Goal: Task Accomplishment & Management: Manage account settings

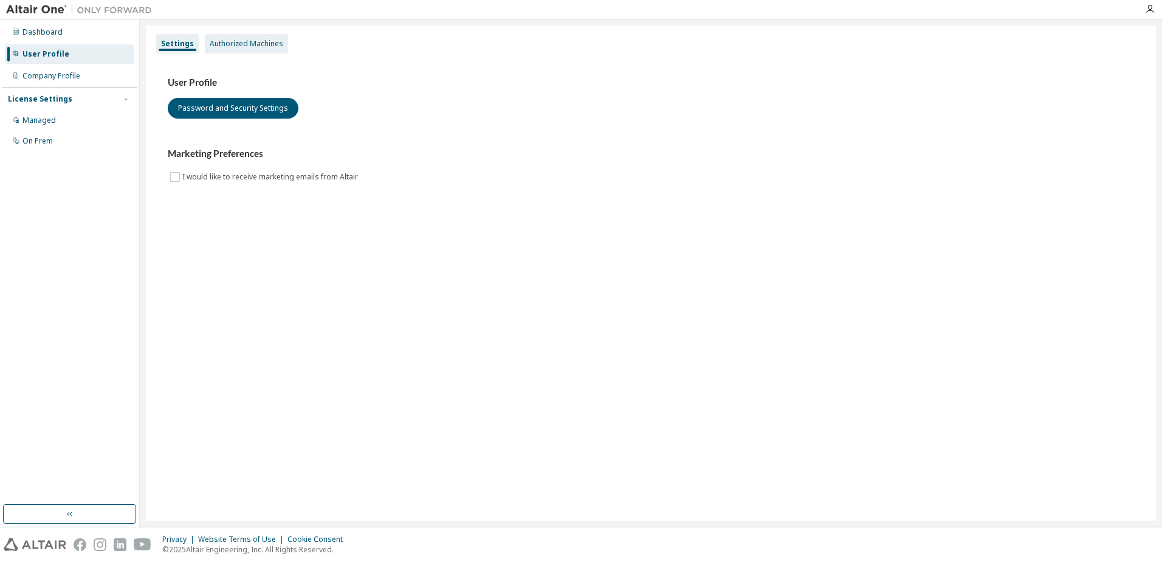
click at [247, 46] on div "Authorized Machines" at bounding box center [247, 44] width 74 height 10
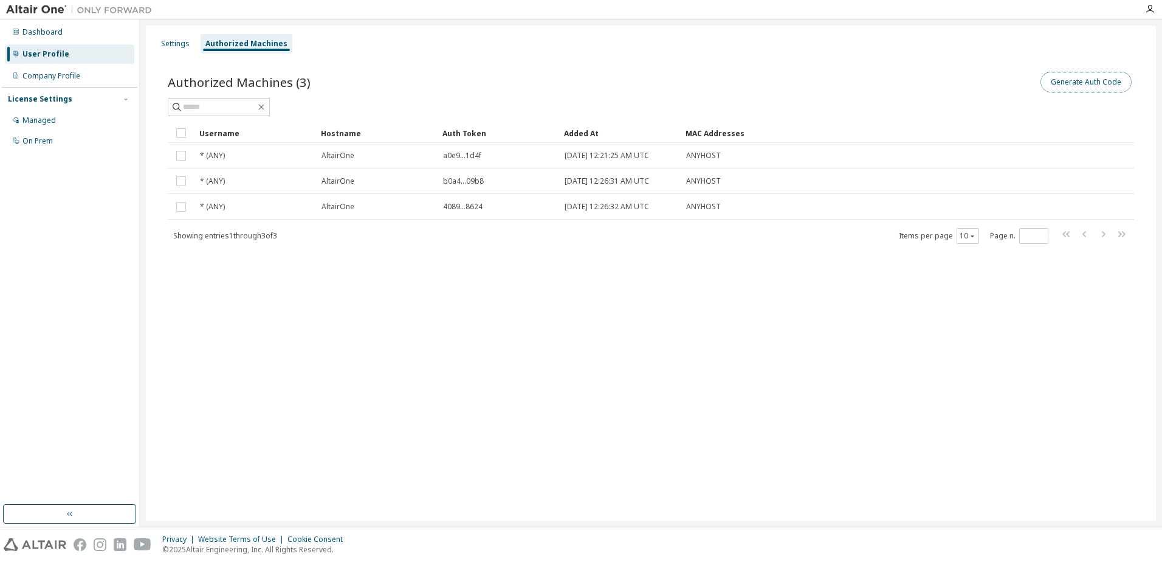
click at [1119, 81] on button "Generate Auth Code" at bounding box center [1086, 82] width 91 height 21
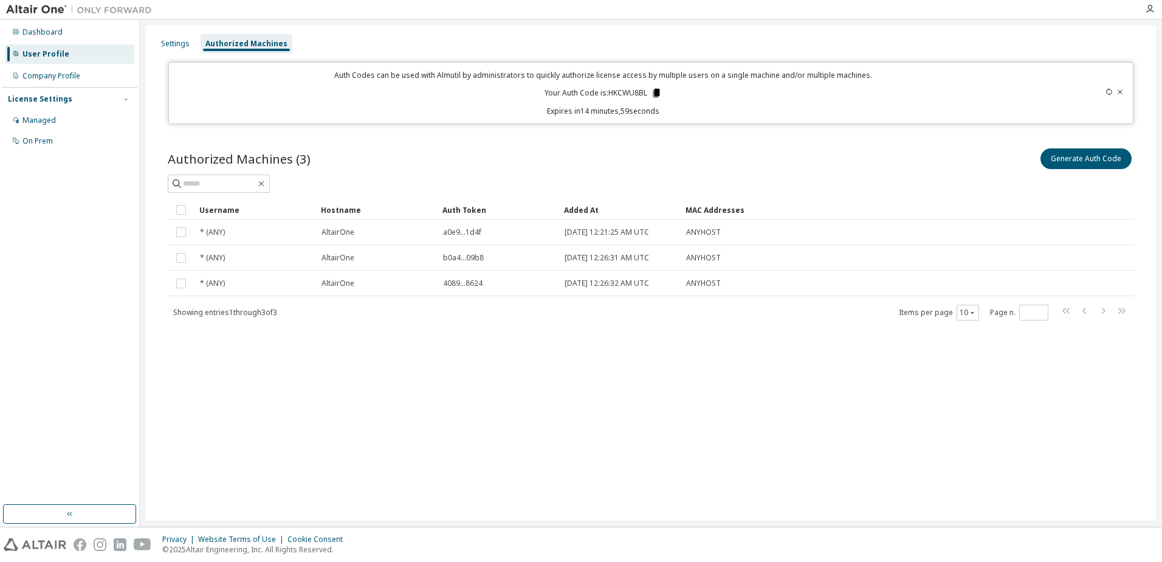
click at [657, 94] on icon at bounding box center [657, 93] width 7 height 9
click at [655, 88] on icon at bounding box center [656, 93] width 11 height 11
click at [1073, 155] on button "Generate Auth Code" at bounding box center [1086, 158] width 91 height 21
click at [660, 91] on icon at bounding box center [657, 93] width 7 height 9
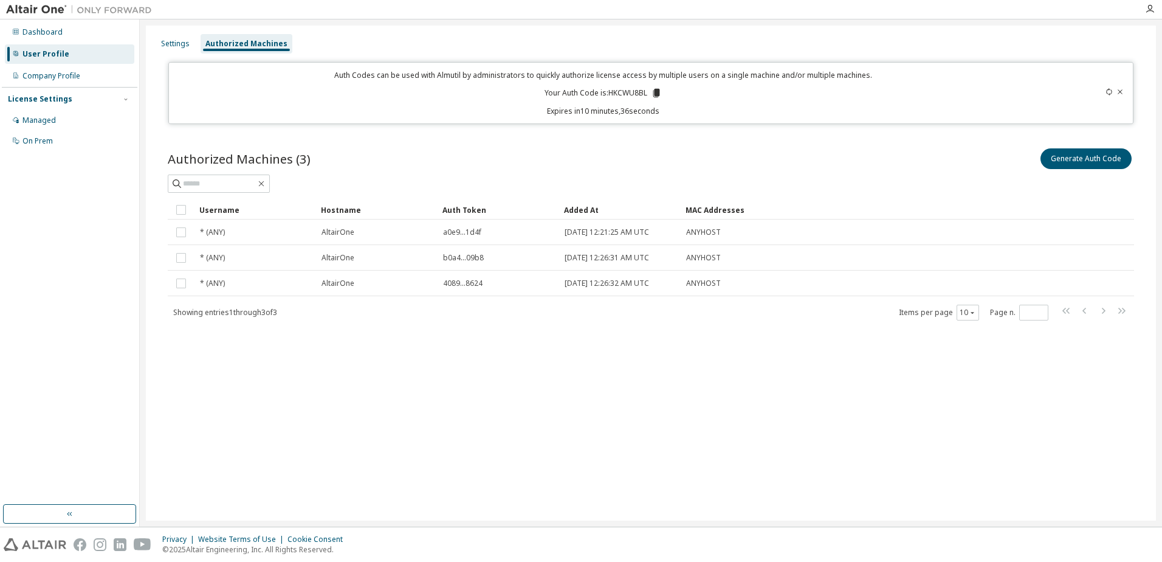
click at [660, 91] on icon at bounding box center [657, 93] width 7 height 9
click at [139, 12] on img at bounding box center [82, 10] width 152 height 12
click at [84, 83] on div "Company Profile" at bounding box center [69, 75] width 129 height 19
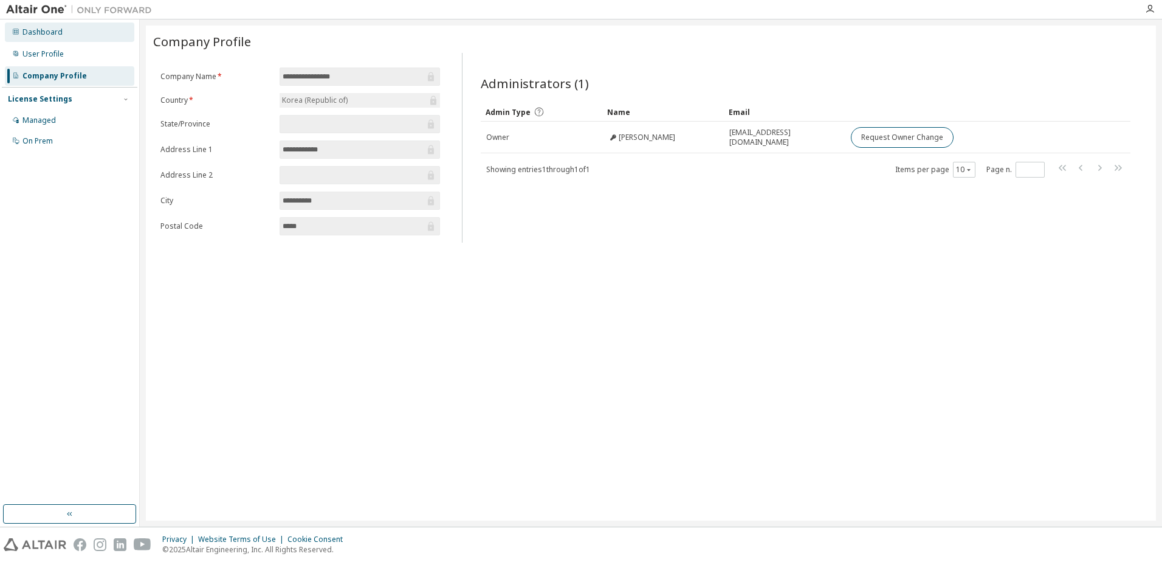
click at [111, 33] on div "Dashboard" at bounding box center [69, 31] width 129 height 19
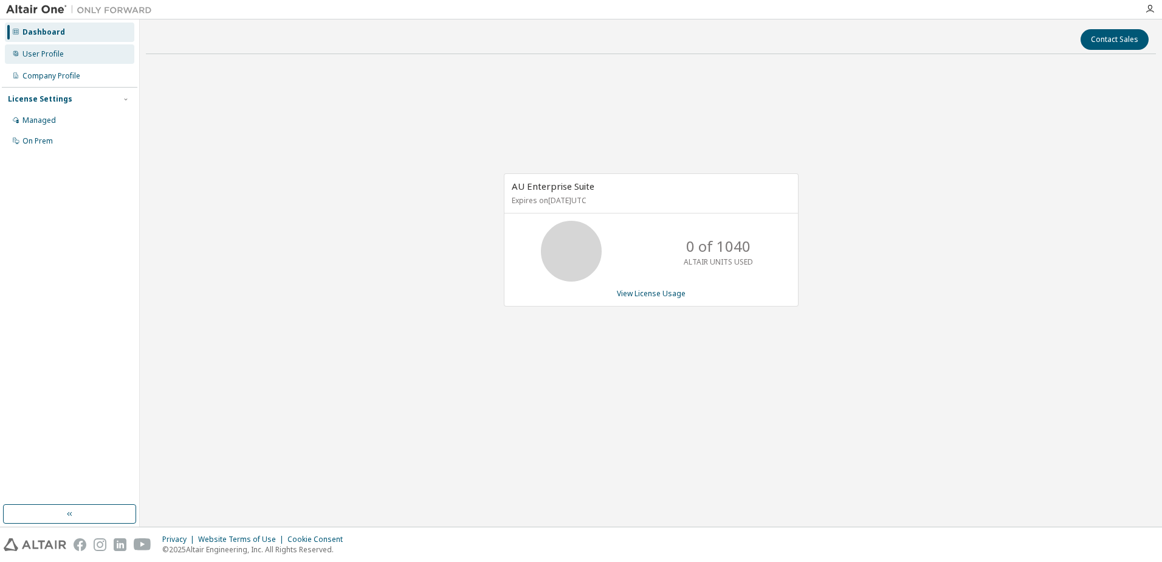
click at [57, 53] on div "User Profile" at bounding box center [42, 54] width 41 height 10
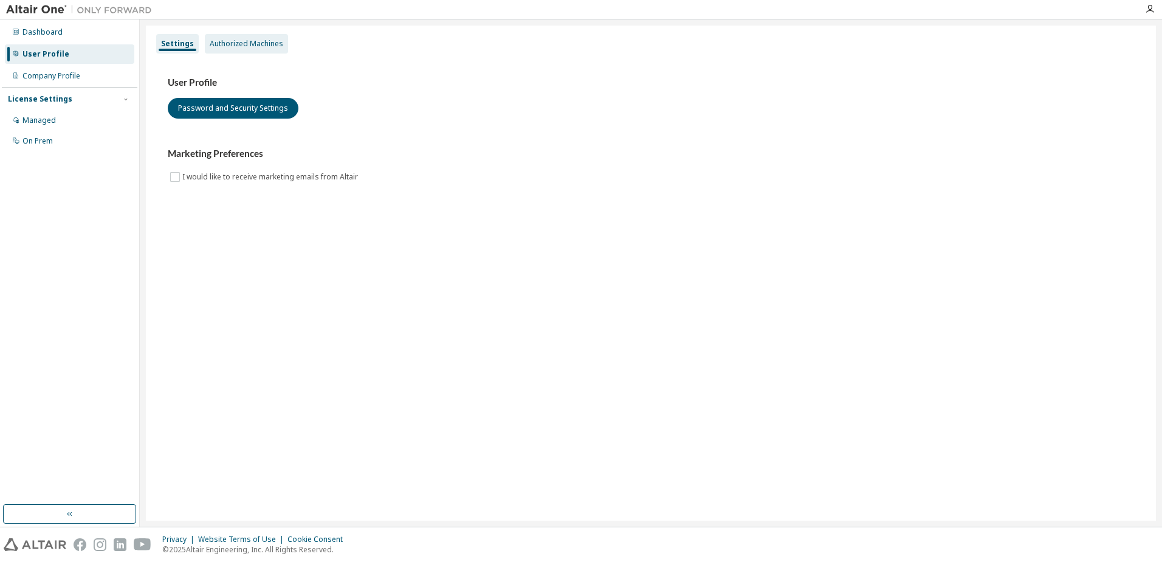
drag, startPoint x: 57, startPoint y: 53, endPoint x: 243, endPoint y: 45, distance: 185.6
click at [240, 46] on div "Authorized Machines" at bounding box center [247, 44] width 74 height 10
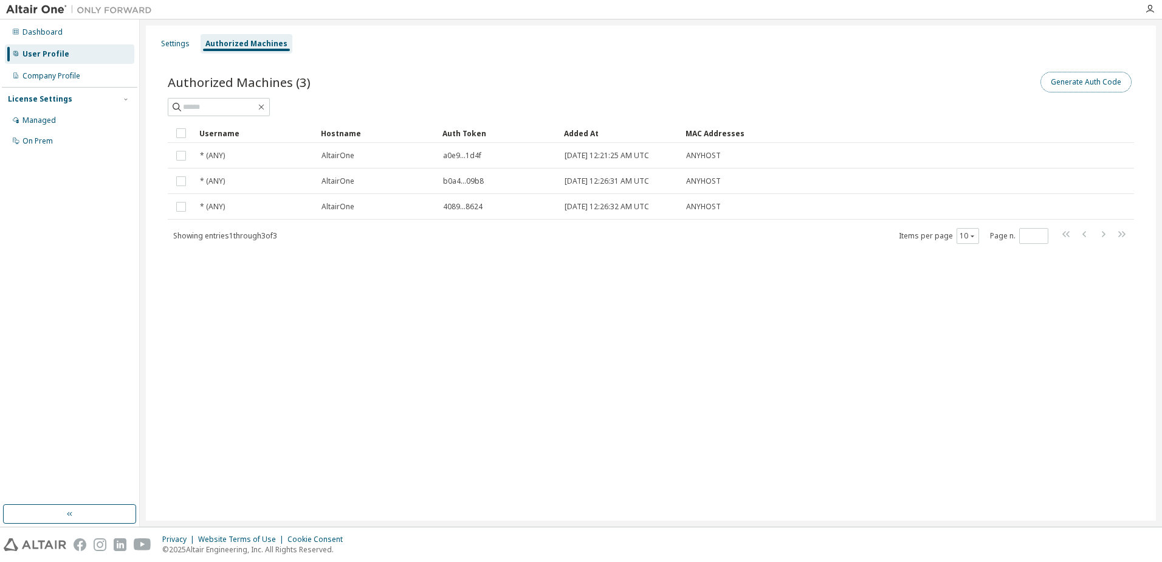
click at [1074, 86] on button "Generate Auth Code" at bounding box center [1086, 82] width 91 height 21
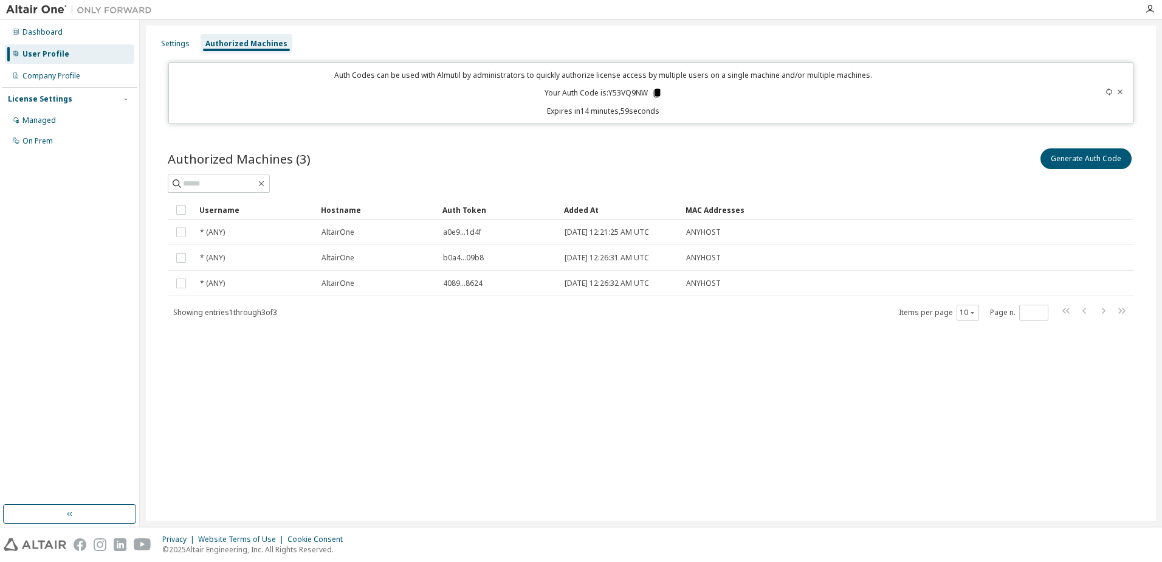
click at [654, 92] on icon at bounding box center [657, 93] width 7 height 9
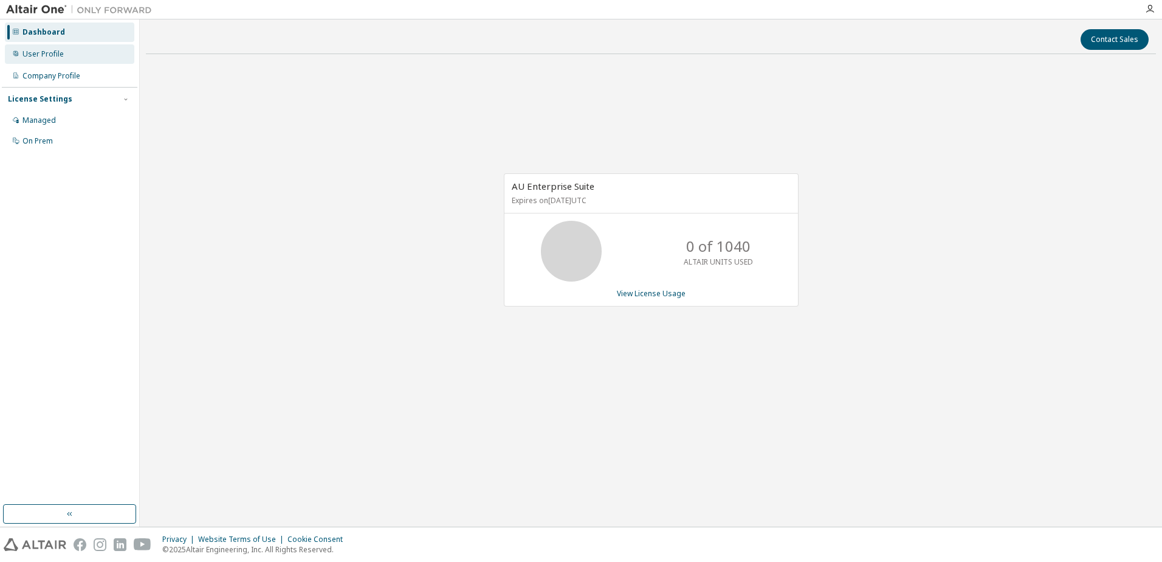
click at [85, 60] on div "User Profile" at bounding box center [69, 53] width 129 height 19
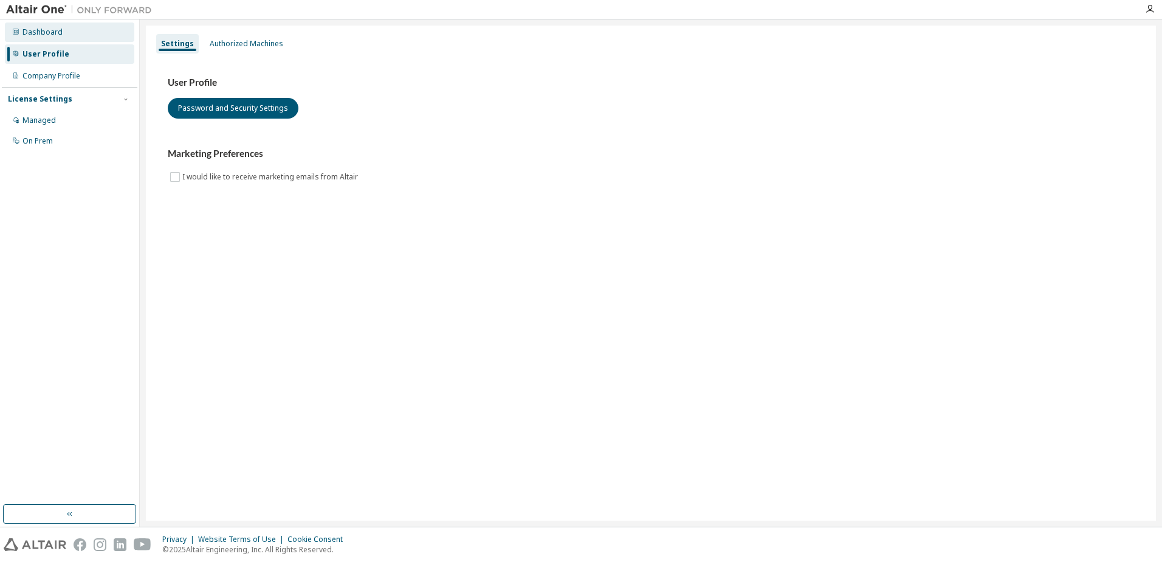
click at [89, 38] on div "Dashboard" at bounding box center [69, 31] width 129 height 19
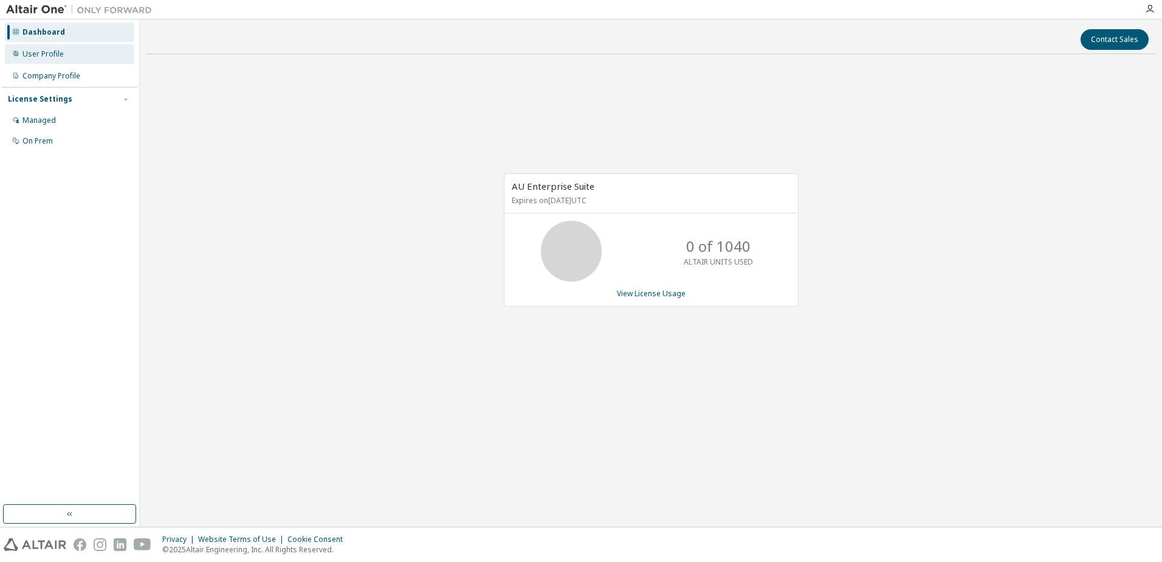
click at [84, 54] on div "User Profile" at bounding box center [69, 53] width 129 height 19
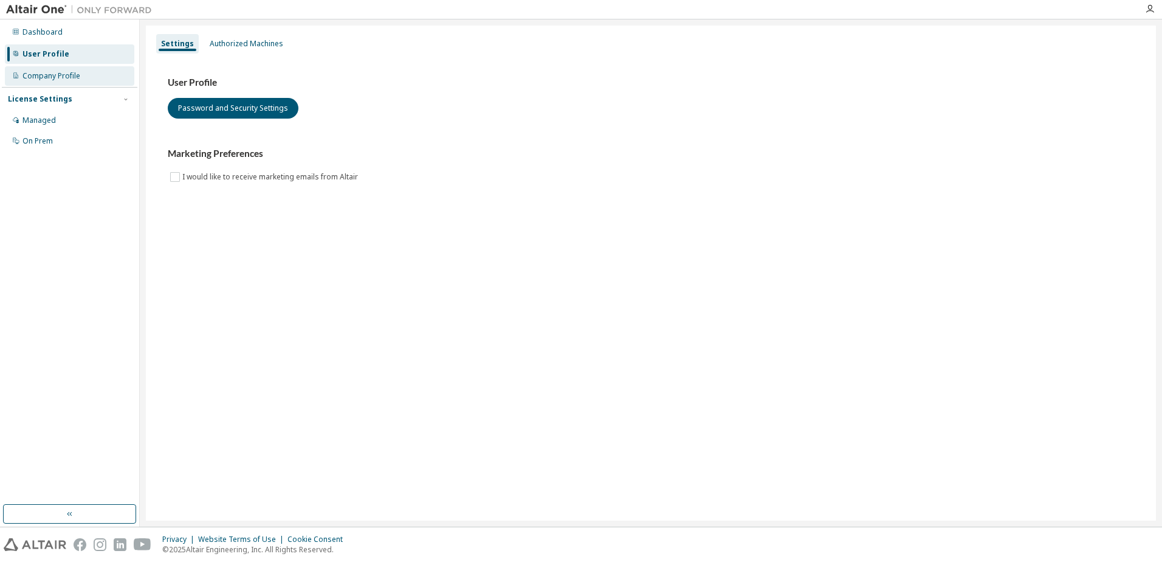
click at [83, 73] on div "Company Profile" at bounding box center [69, 75] width 129 height 19
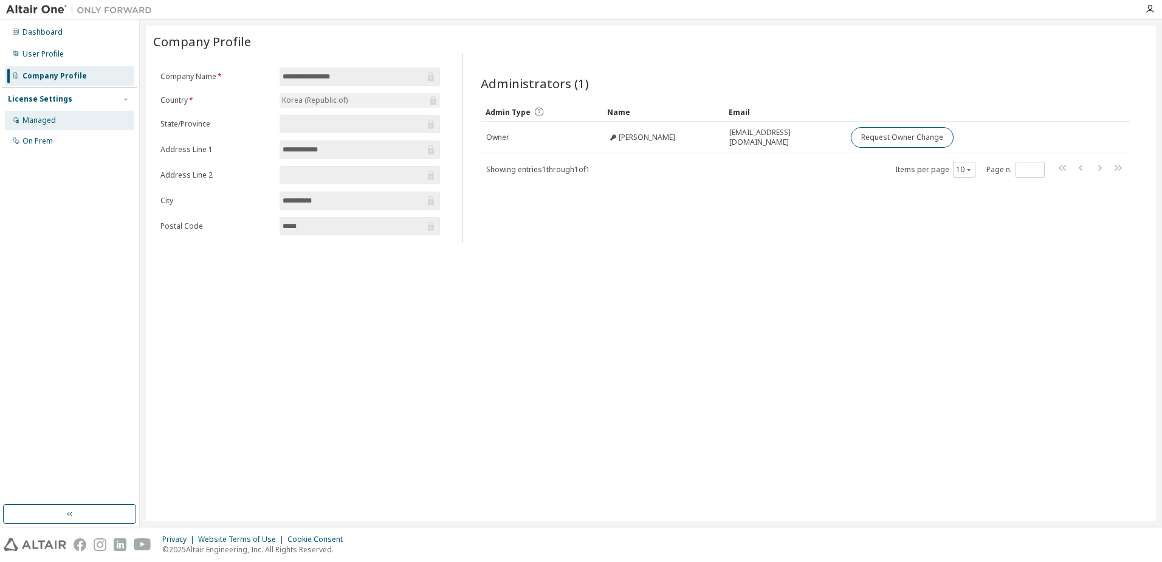
click at [76, 122] on div "Managed" at bounding box center [69, 120] width 129 height 19
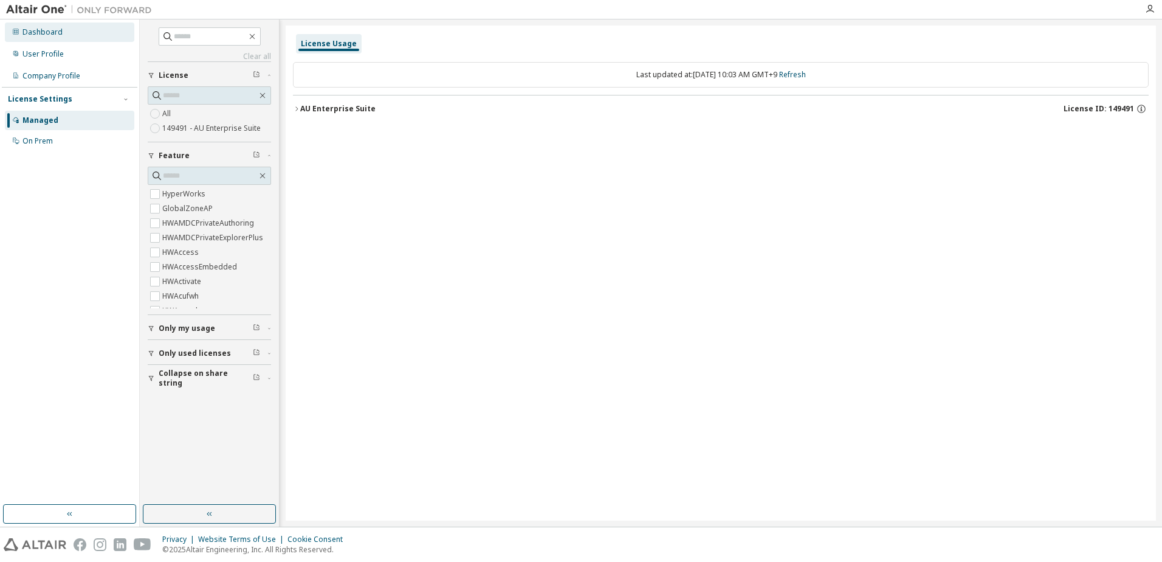
click at [22, 29] on div "Dashboard" at bounding box center [42, 32] width 40 height 10
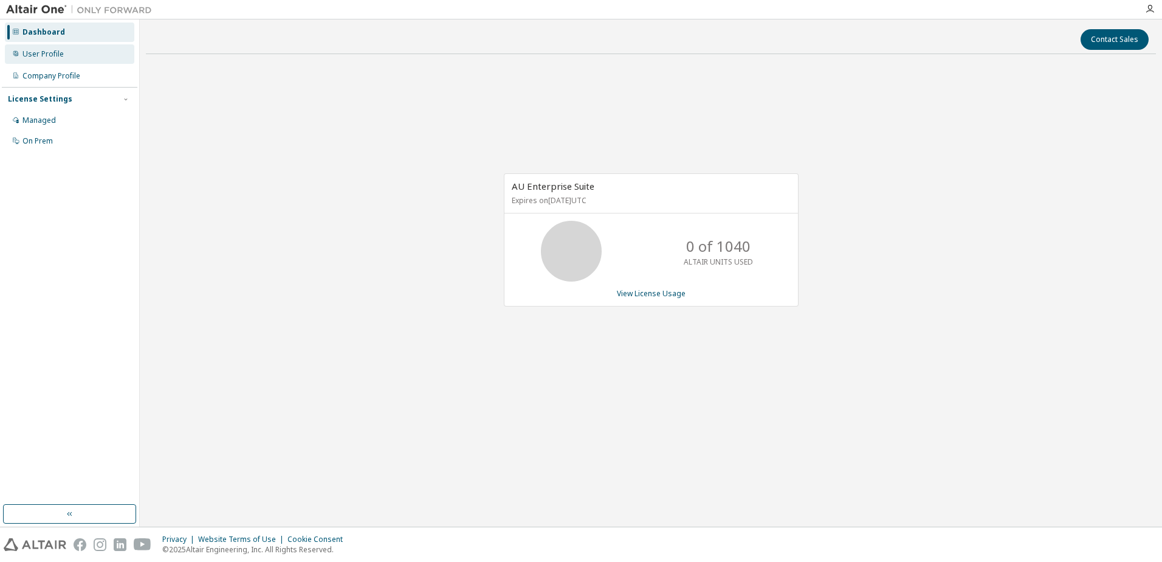
click at [111, 59] on div "User Profile" at bounding box center [69, 53] width 129 height 19
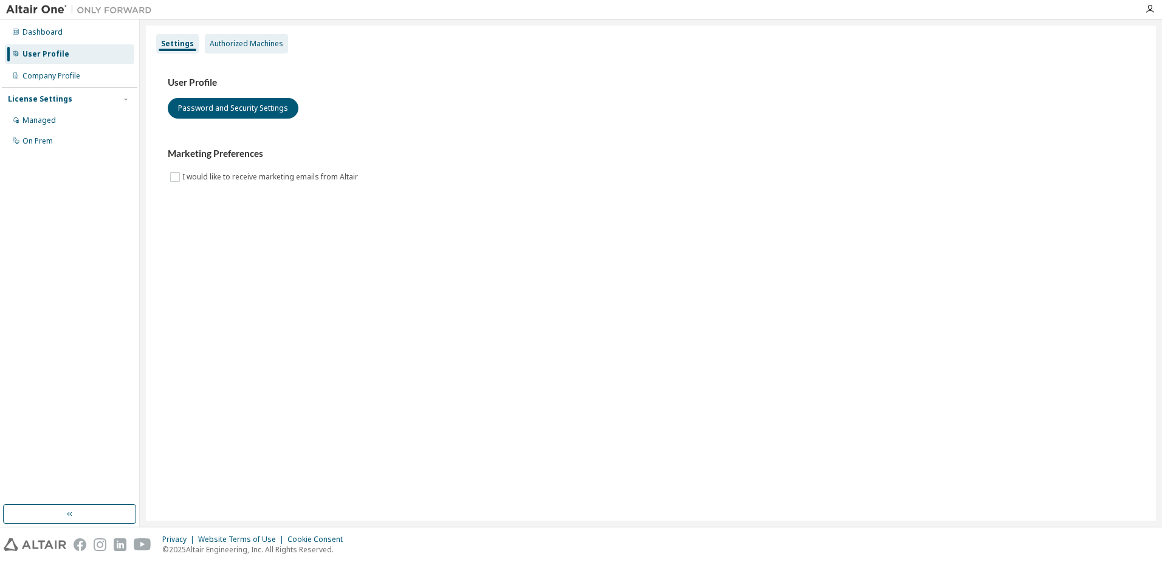
click at [210, 43] on div "Authorized Machines" at bounding box center [247, 44] width 74 height 10
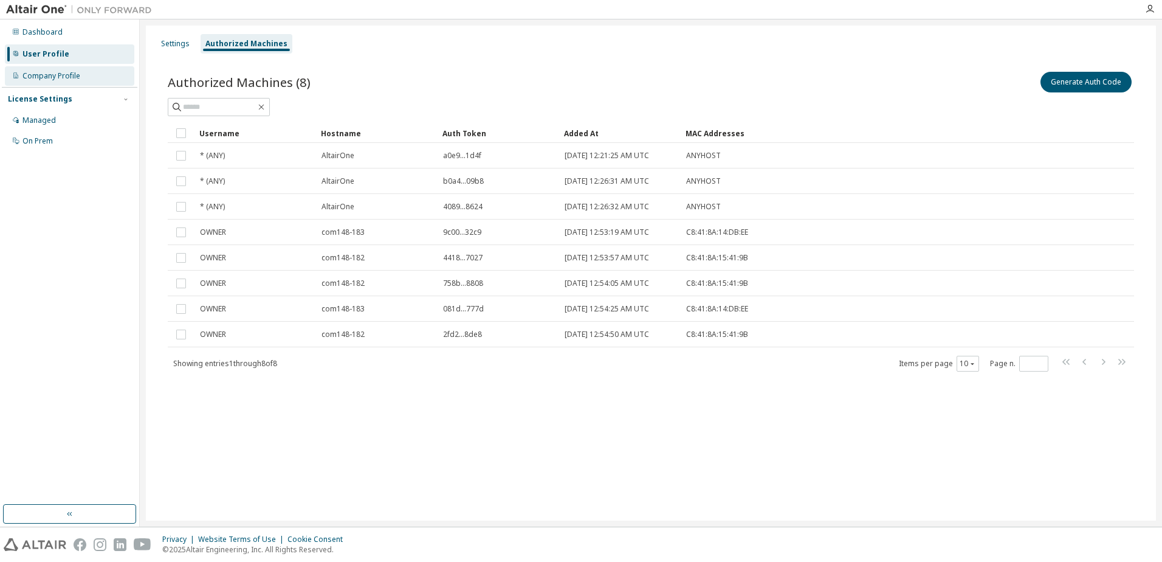
click at [72, 80] on div "Company Profile" at bounding box center [51, 76] width 58 height 10
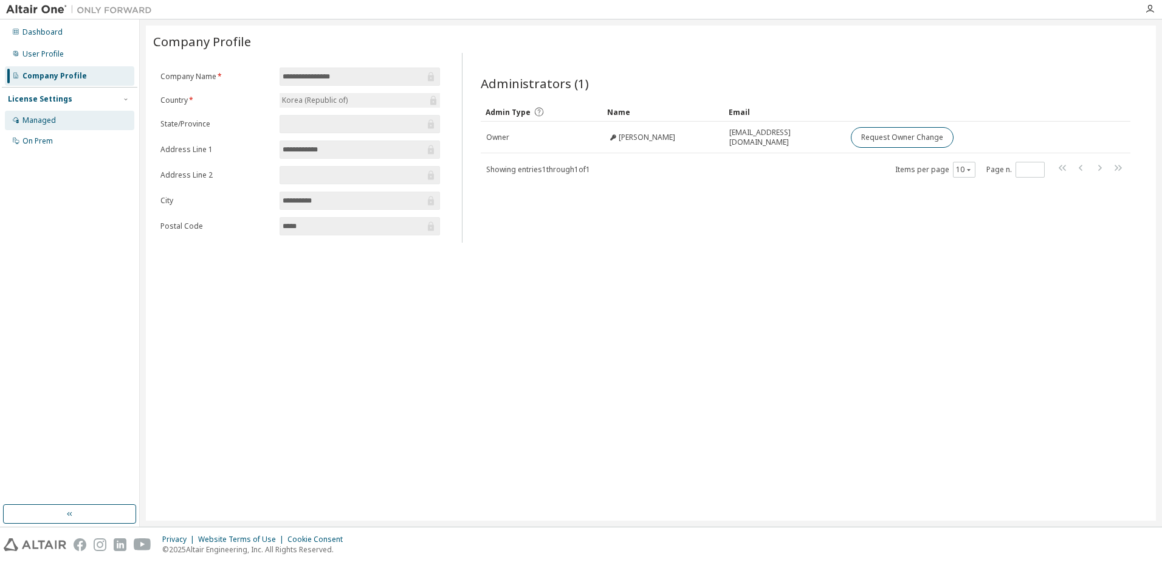
click at [77, 124] on div "Managed" at bounding box center [69, 120] width 129 height 19
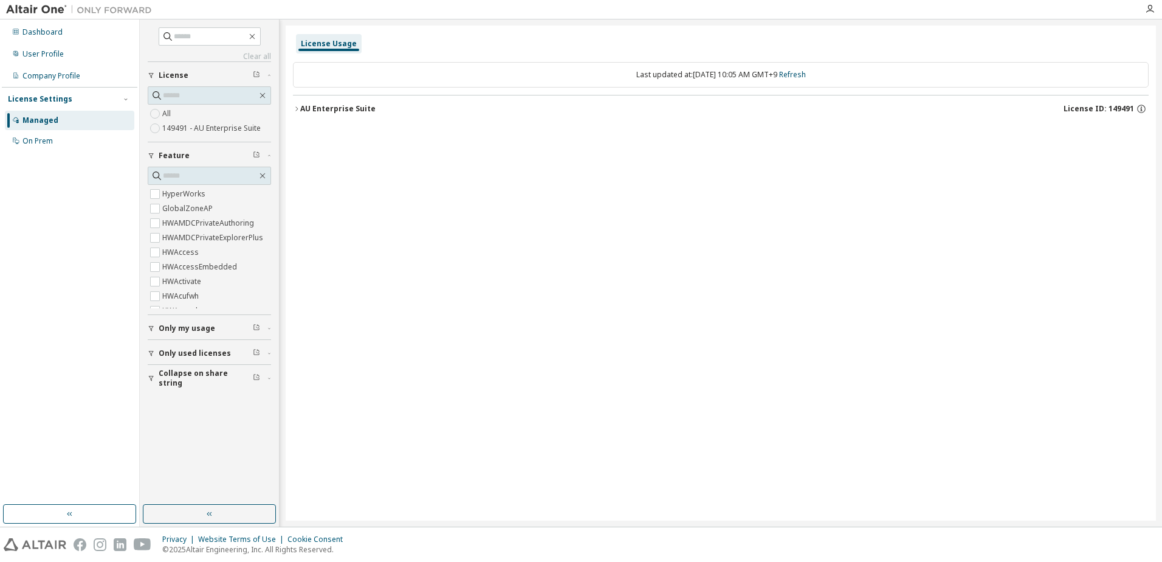
click at [207, 130] on label "149491 - AU Enterprise Suite" at bounding box center [212, 128] width 101 height 15
click at [110, 139] on div "On Prem" at bounding box center [69, 140] width 129 height 19
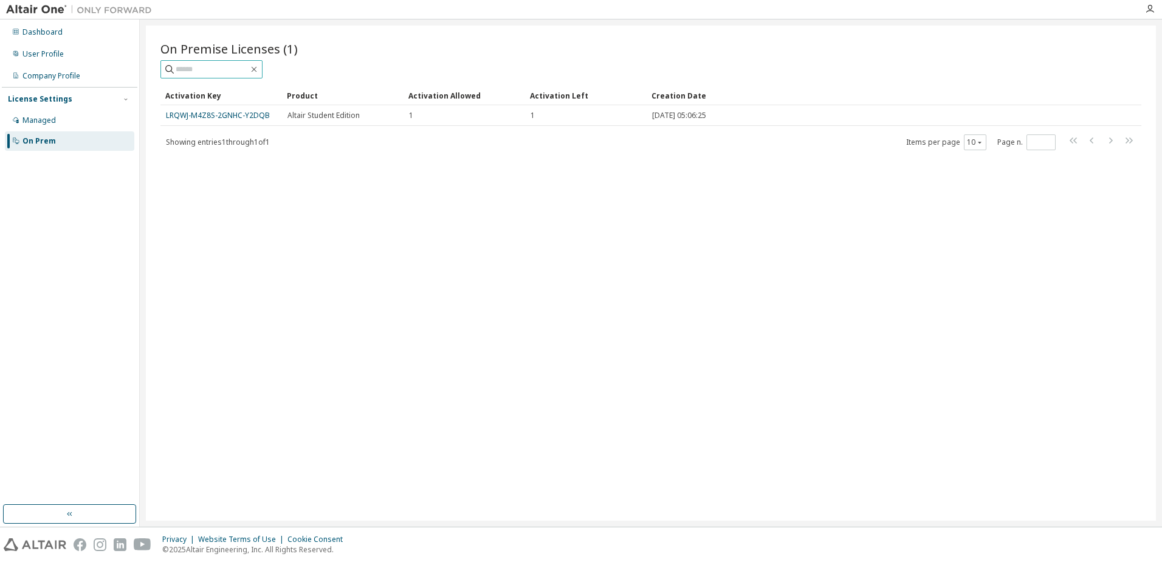
click at [225, 76] on span at bounding box center [211, 69] width 102 height 18
click at [219, 72] on input "text" at bounding box center [212, 69] width 73 height 12
click at [424, 54] on div "On Premise Licenses (1)" at bounding box center [650, 48] width 981 height 17
click at [221, 69] on input "text" at bounding box center [212, 69] width 73 height 12
click at [459, 44] on div "On Premise Licenses (1)" at bounding box center [650, 48] width 981 height 17
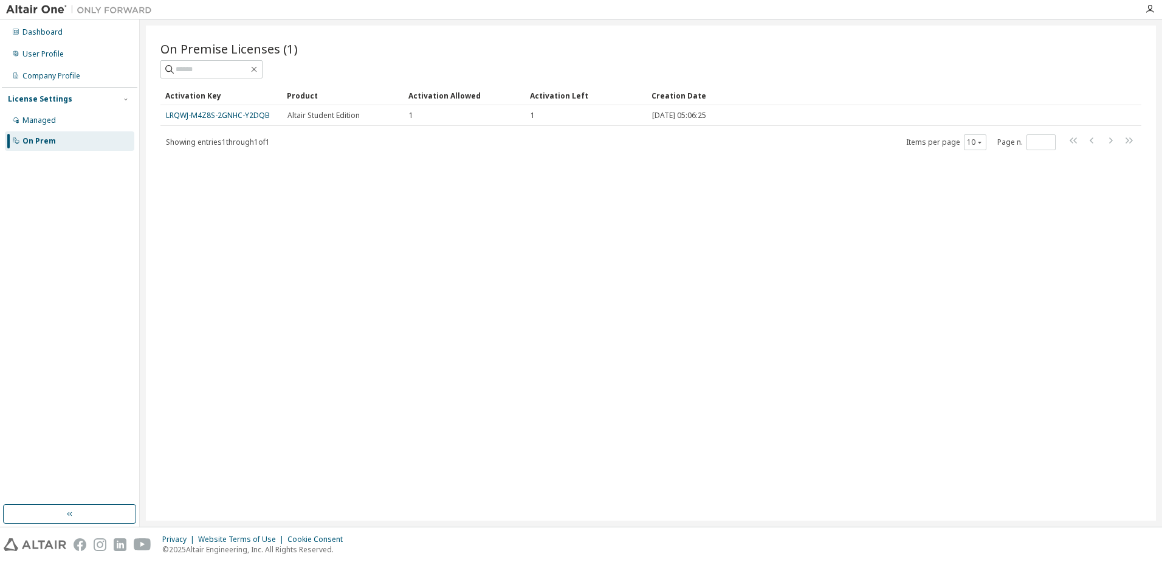
click at [439, 56] on div "On Premise Licenses (1)" at bounding box center [650, 48] width 981 height 17
drag, startPoint x: 439, startPoint y: 56, endPoint x: 366, endPoint y: 67, distance: 73.8
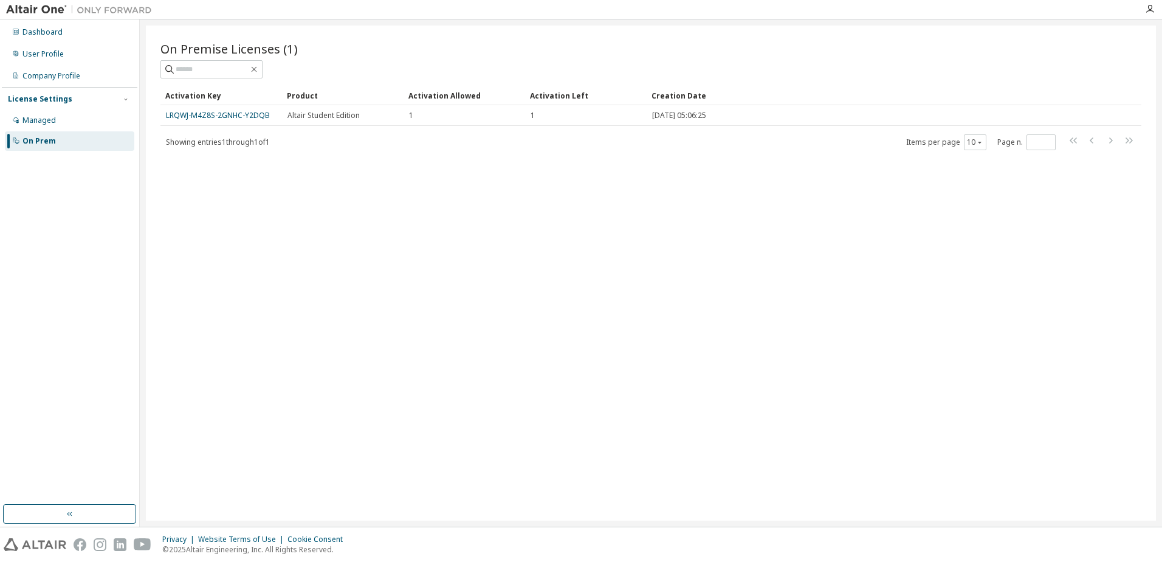
click at [366, 67] on div at bounding box center [650, 69] width 981 height 18
click at [103, 115] on div "Managed" at bounding box center [69, 120] width 129 height 19
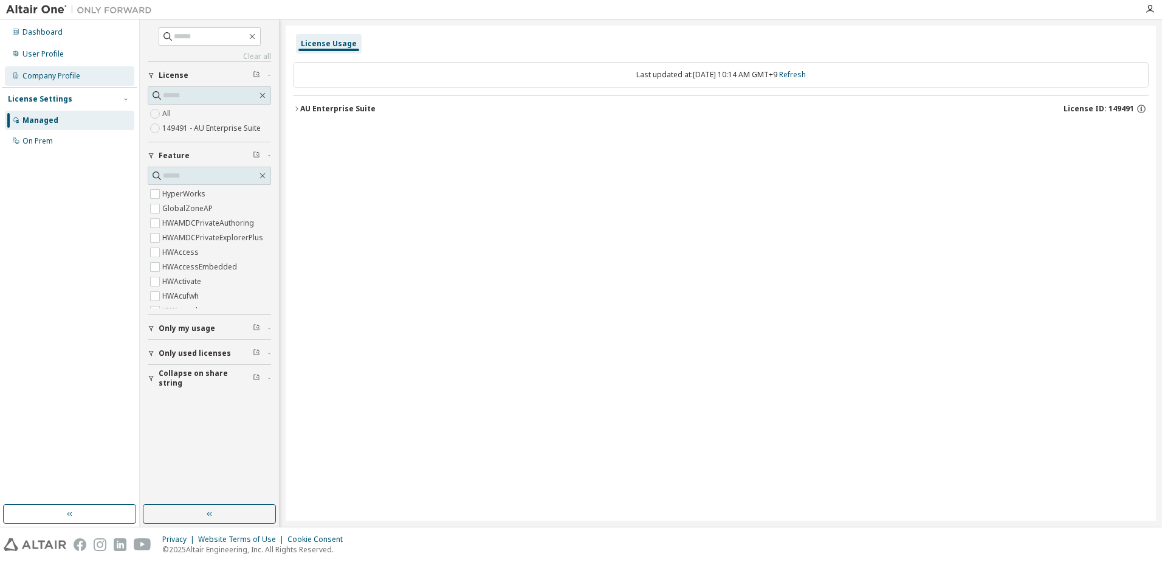
click at [96, 80] on div "Company Profile" at bounding box center [69, 75] width 129 height 19
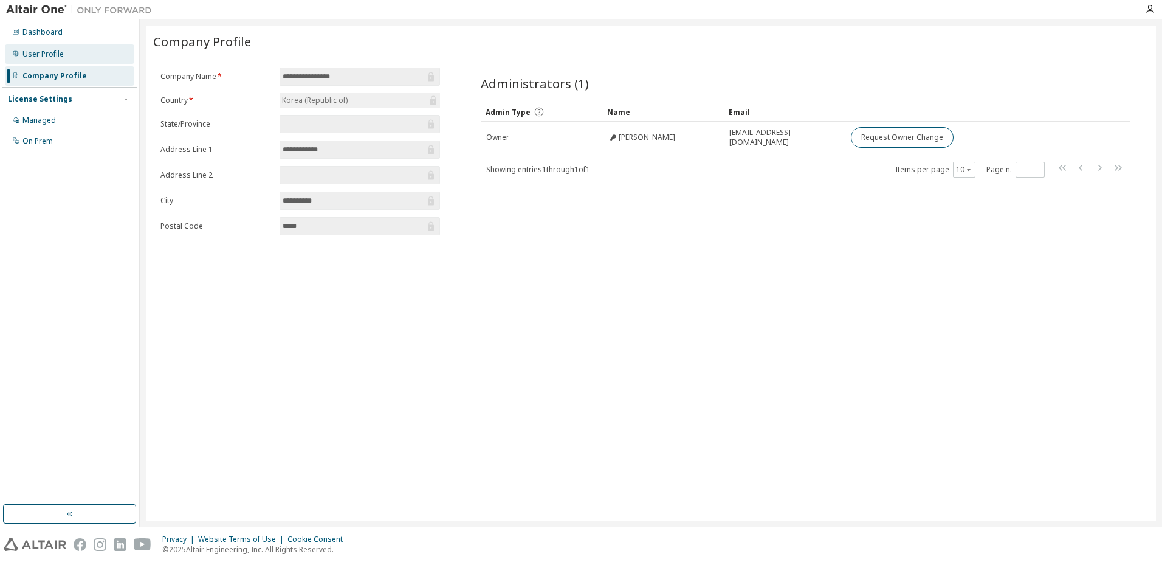
click at [82, 60] on div "User Profile" at bounding box center [69, 53] width 129 height 19
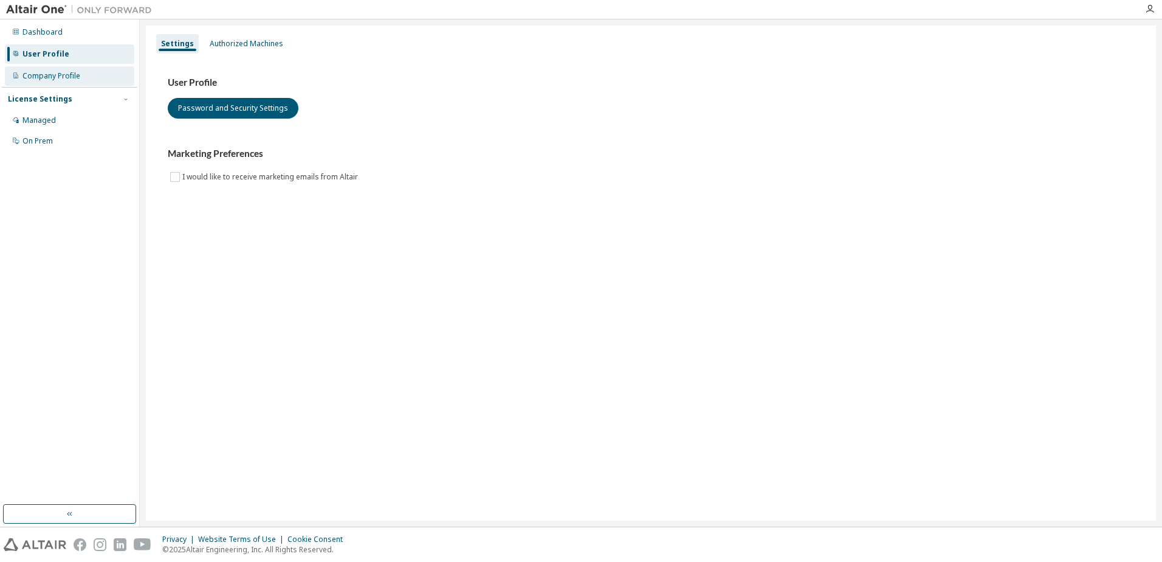
click at [77, 75] on div "Company Profile" at bounding box center [51, 76] width 58 height 10
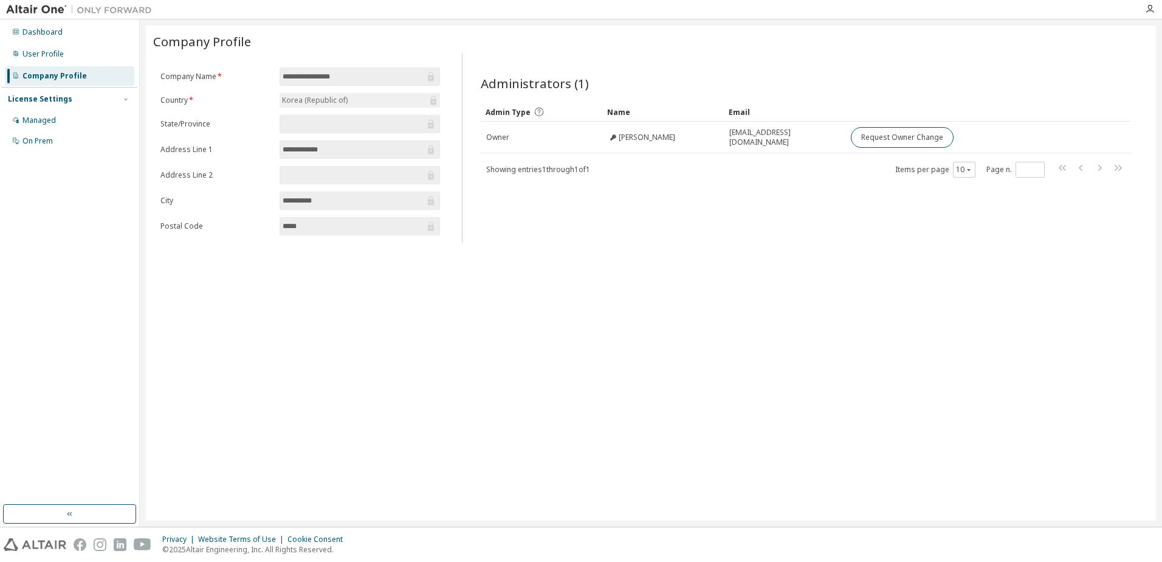
click at [543, 292] on div "**********" at bounding box center [651, 273] width 1010 height 495
click at [742, 426] on div "**********" at bounding box center [651, 273] width 1010 height 495
